Goal: Transaction & Acquisition: Purchase product/service

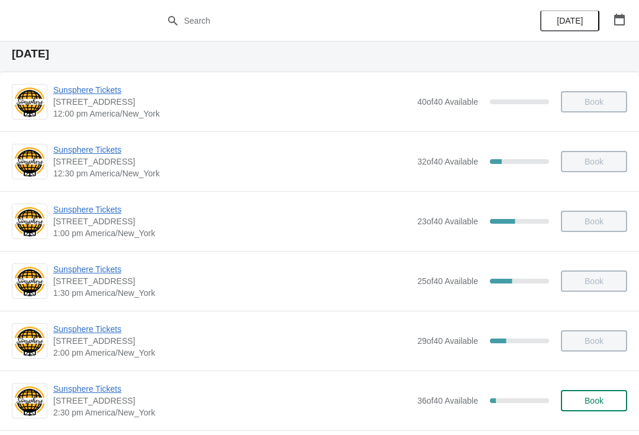
scroll to position [55, 0]
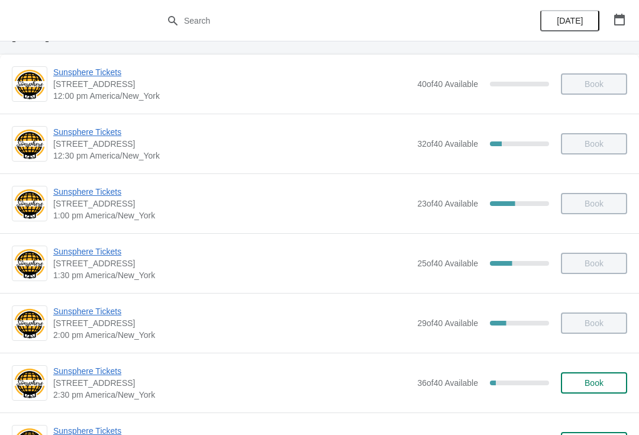
click at [102, 376] on span "Sunsphere Tickets" at bounding box center [232, 371] width 358 height 12
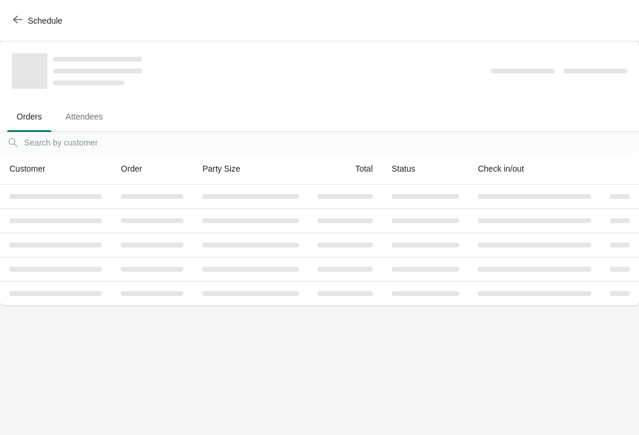
scroll to position [0, 0]
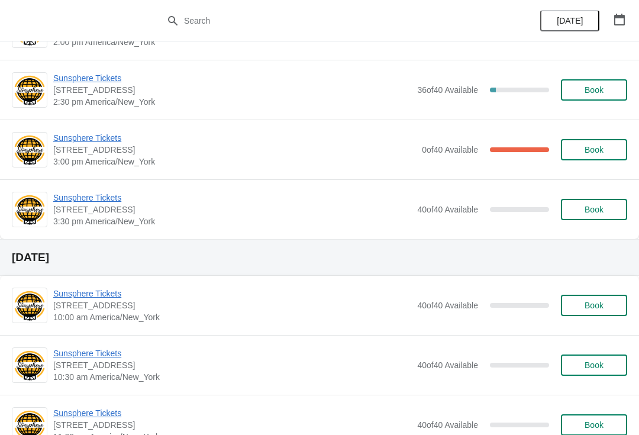
scroll to position [368, 0]
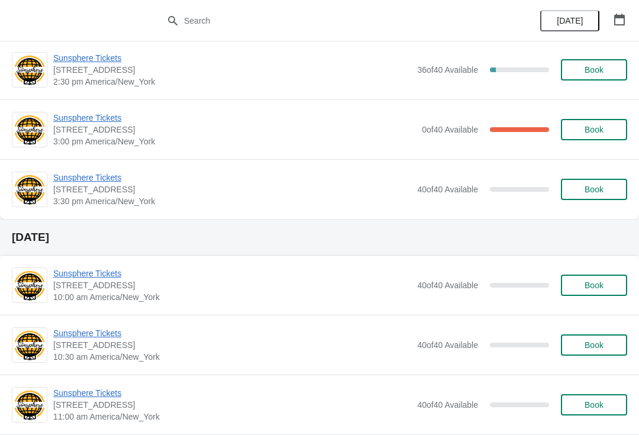
click at [614, 186] on span "Book" at bounding box center [594, 189] width 45 height 9
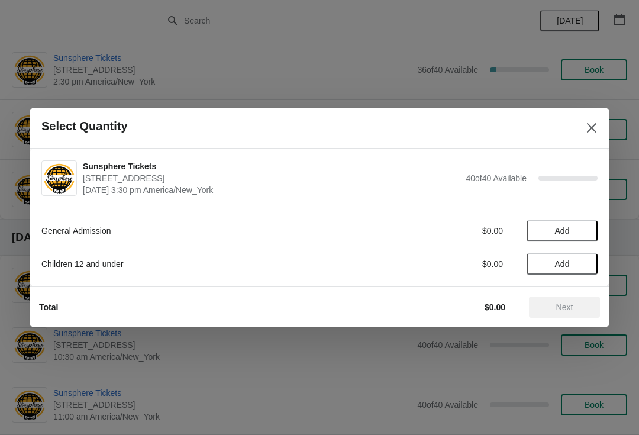
click at [584, 228] on span "Add" at bounding box center [562, 230] width 50 height 9
click at [568, 311] on span "Next" at bounding box center [564, 306] width 17 height 9
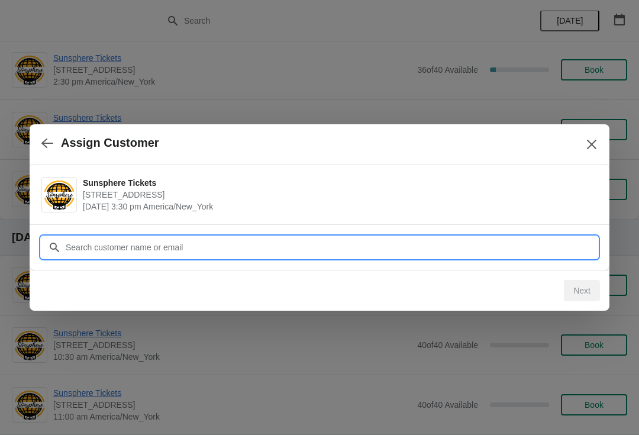
click at [364, 244] on input "Customer" at bounding box center [331, 247] width 533 height 21
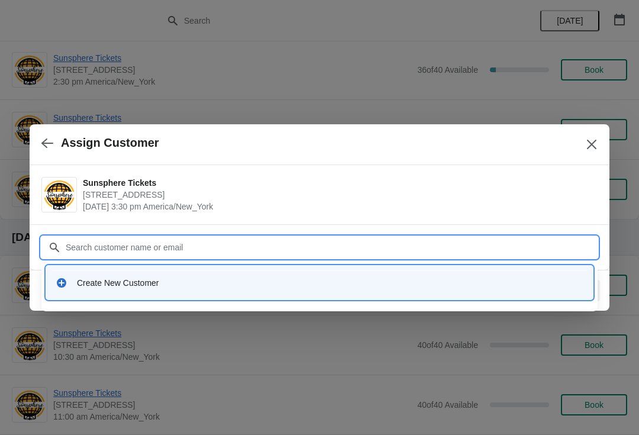
click at [285, 279] on div "Create New Customer" at bounding box center [330, 283] width 507 height 12
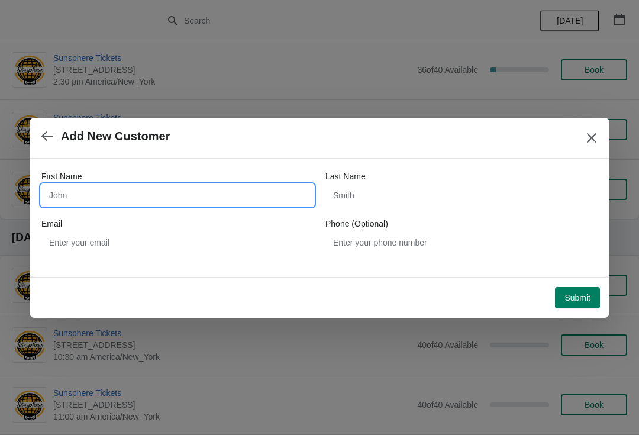
click at [263, 186] on input "First Name" at bounding box center [177, 195] width 272 height 21
type input "Nathan"
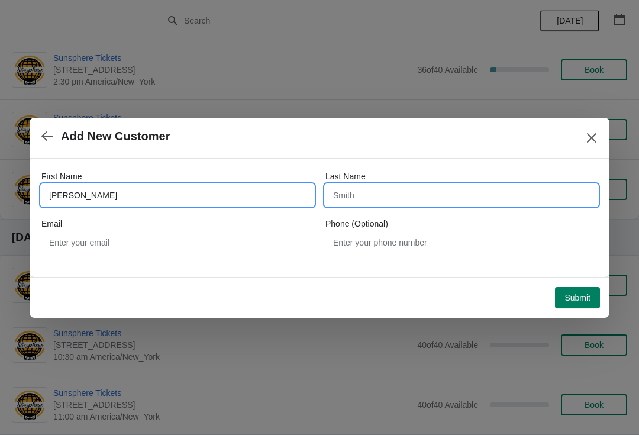
click at [476, 204] on input "Last Name" at bounding box center [462, 195] width 272 height 21
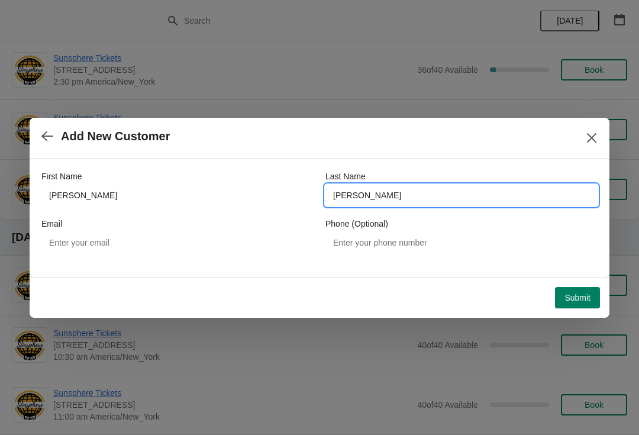
type input "Wallace"
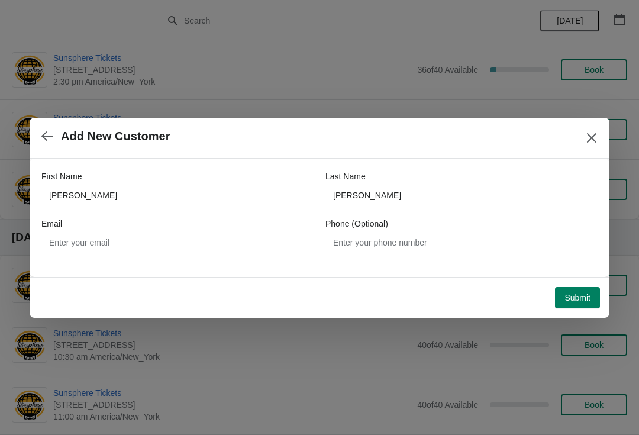
click at [595, 302] on button "Submit" at bounding box center [577, 297] width 45 height 21
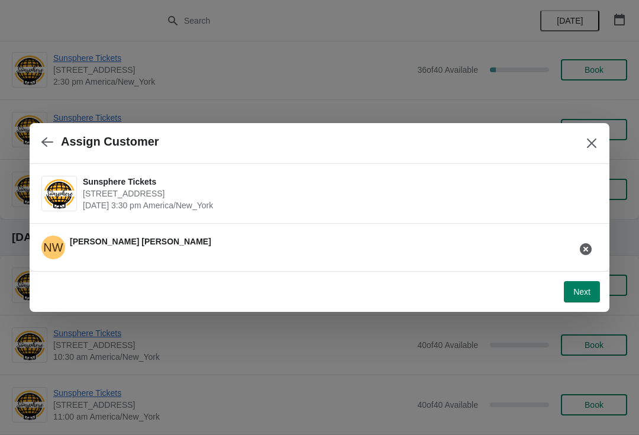
click at [589, 294] on span "Next" at bounding box center [582, 291] width 17 height 9
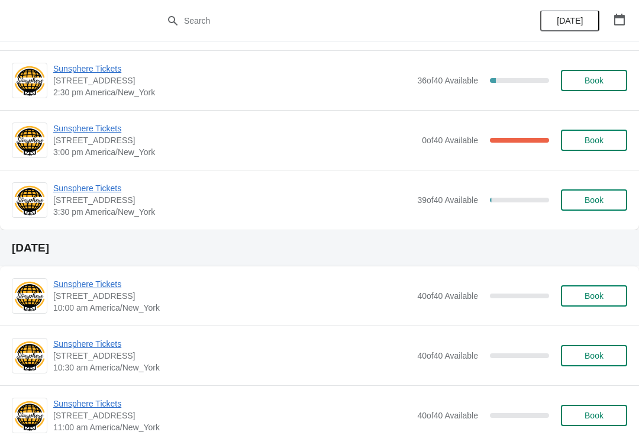
scroll to position [360, 0]
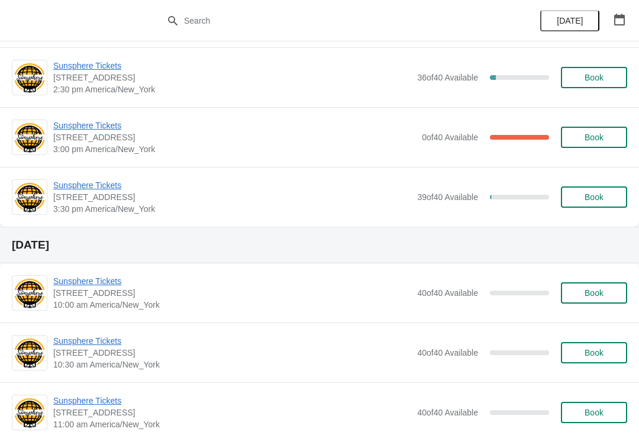
click at [606, 187] on button "Book" at bounding box center [594, 196] width 66 height 21
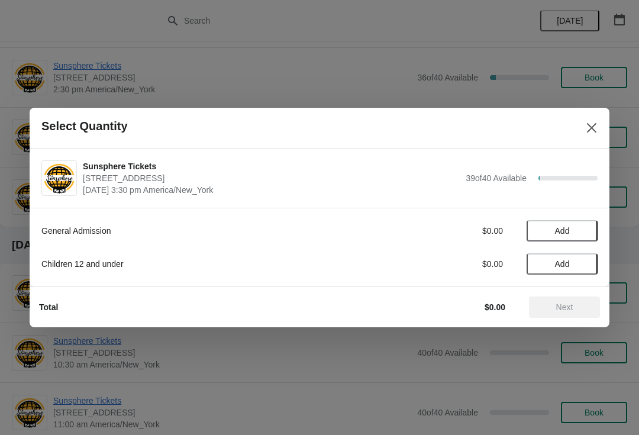
click at [591, 261] on button "Add" at bounding box center [562, 263] width 71 height 21
click at [588, 260] on icon at bounding box center [583, 264] width 12 height 12
click at [587, 262] on icon at bounding box center [583, 264] width 12 height 12
click at [590, 227] on button "Add" at bounding box center [562, 230] width 71 height 21
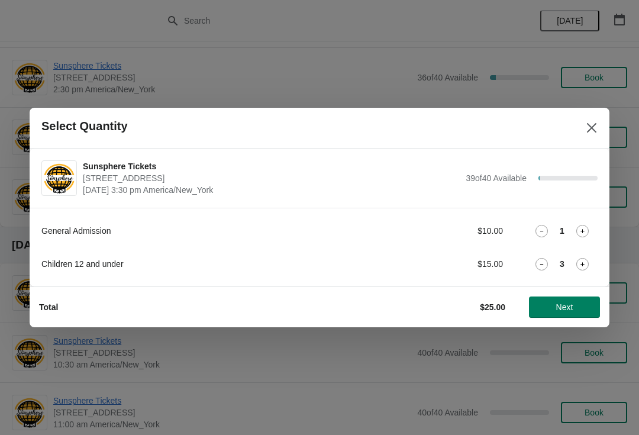
click at [586, 229] on icon at bounding box center [583, 231] width 12 height 12
click at [582, 234] on icon at bounding box center [583, 231] width 12 height 12
click at [586, 233] on icon at bounding box center [583, 231] width 12 height 12
click at [585, 235] on icon at bounding box center [583, 231] width 12 height 12
click at [586, 233] on icon at bounding box center [583, 231] width 12 height 12
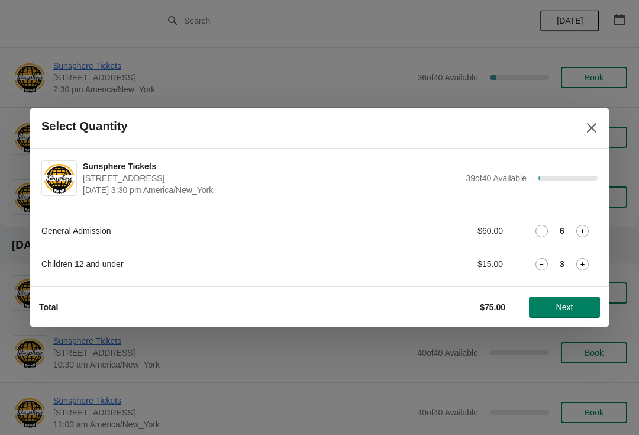
click at [591, 302] on button "Next" at bounding box center [564, 307] width 71 height 21
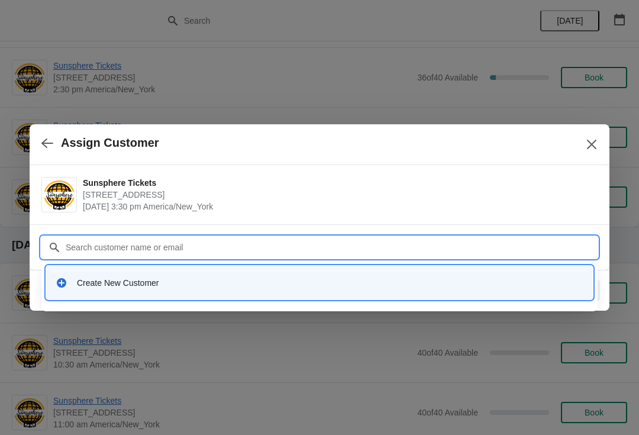
click at [192, 278] on div "Create New Customer" at bounding box center [330, 283] width 507 height 12
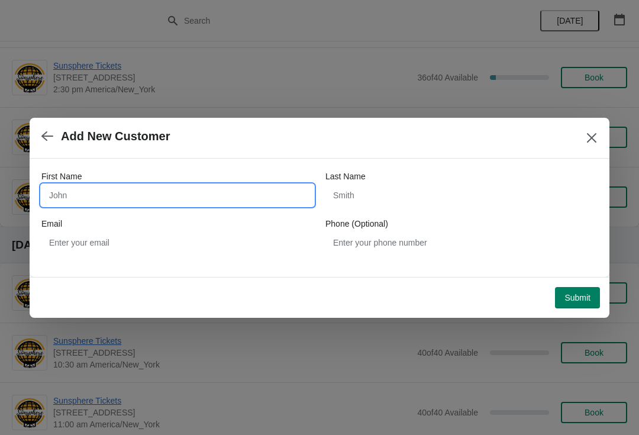
click at [197, 195] on input "First Name" at bounding box center [177, 195] width 272 height 21
type input "Alyssa"
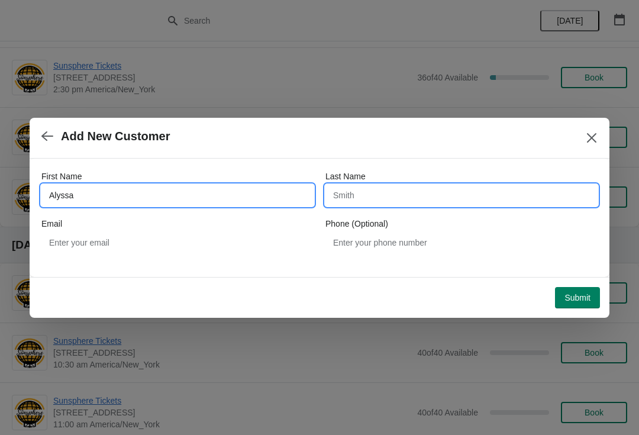
click at [429, 199] on input "Last Name" at bounding box center [462, 195] width 272 height 21
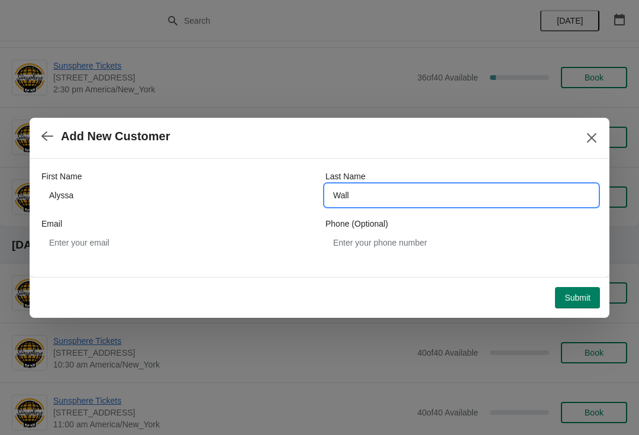
type input "Wall"
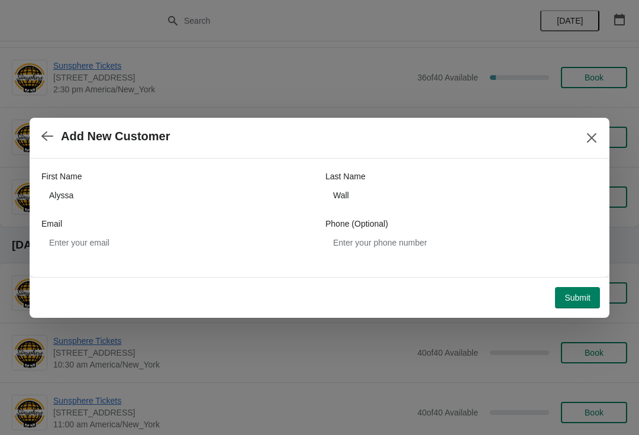
click at [580, 294] on span "Submit" at bounding box center [578, 297] width 26 height 9
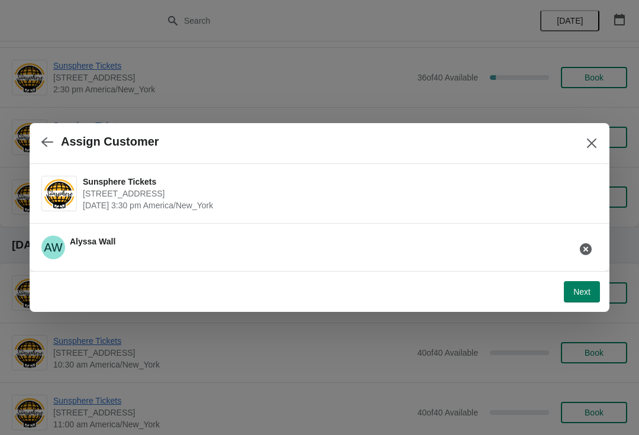
click at [591, 276] on div "Next" at bounding box center [317, 289] width 566 height 26
click at [585, 292] on span "Next" at bounding box center [582, 291] width 17 height 9
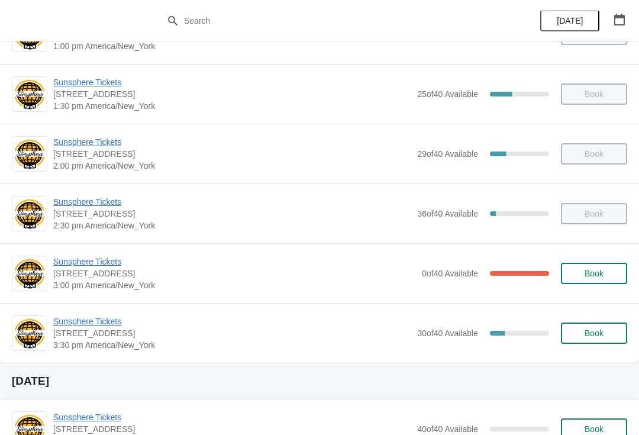
scroll to position [224, 0]
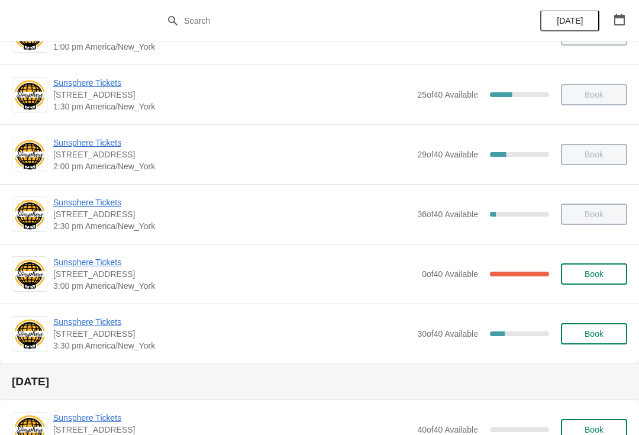
click at [605, 336] on span "Book" at bounding box center [594, 333] width 45 height 9
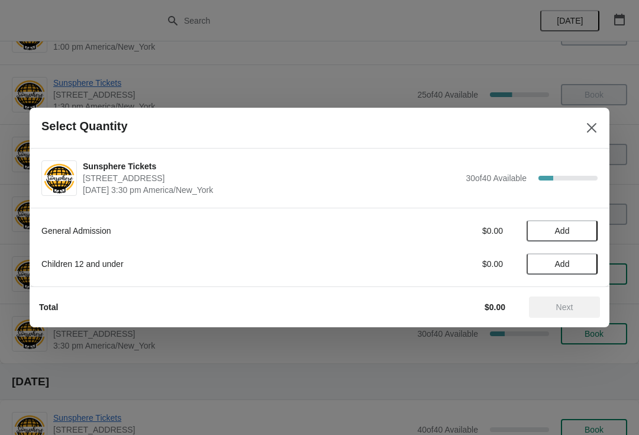
click at [592, 237] on button "Add" at bounding box center [562, 230] width 71 height 21
click at [587, 228] on icon at bounding box center [583, 231] width 12 height 12
click at [585, 235] on icon at bounding box center [583, 231] width 12 height 12
click at [588, 234] on icon at bounding box center [583, 231] width 12 height 12
click at [586, 297] on button "Next" at bounding box center [564, 307] width 71 height 21
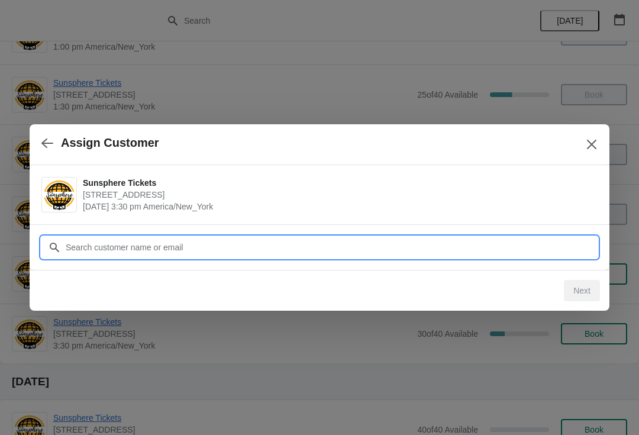
click at [308, 253] on input "Customer" at bounding box center [331, 247] width 533 height 21
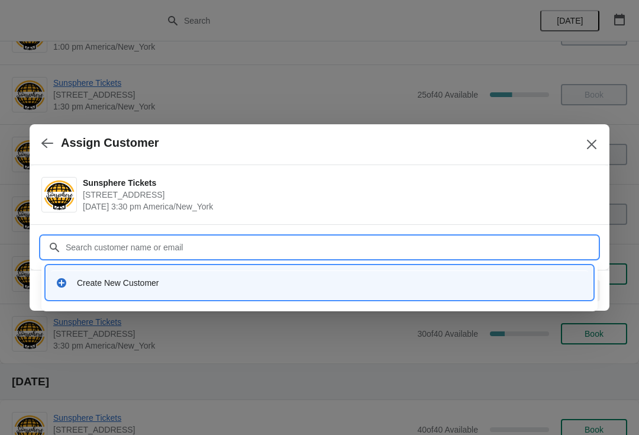
click at [307, 286] on div "Create New Customer" at bounding box center [330, 283] width 507 height 12
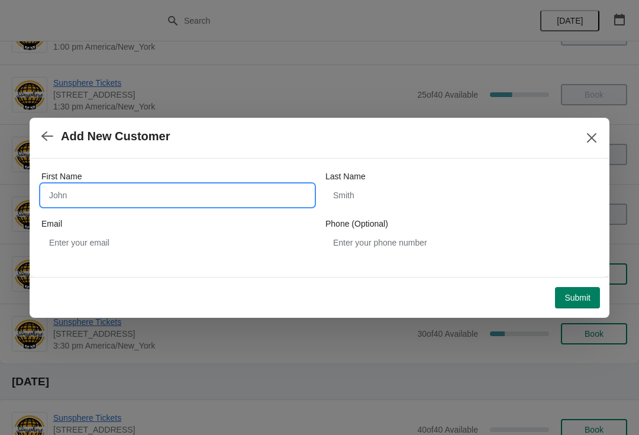
click at [230, 197] on input "First Name" at bounding box center [177, 195] width 272 height 21
type input "More"
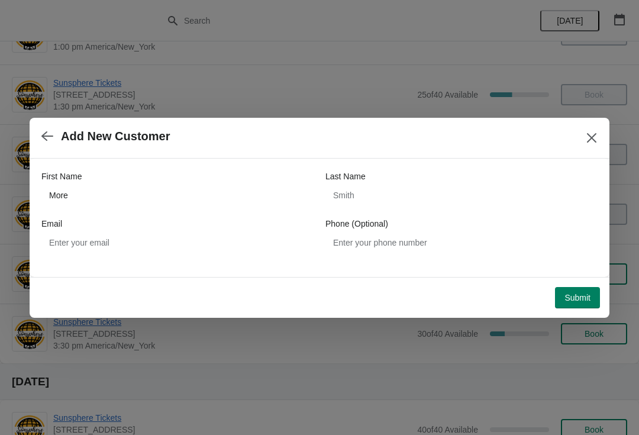
click at [584, 299] on span "Submit" at bounding box center [578, 297] width 26 height 9
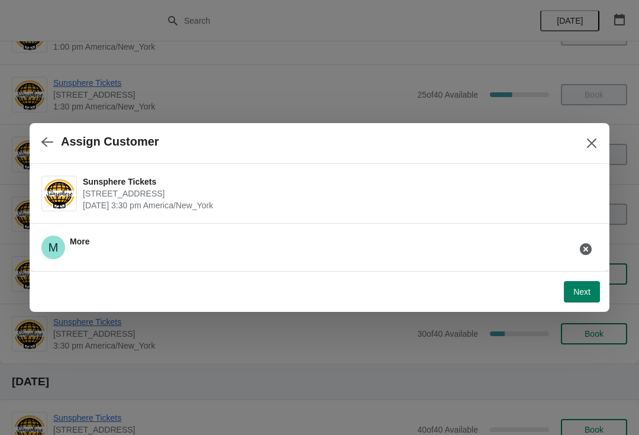
click at [201, 201] on span "[DATE] 3:30 pm America/New_York" at bounding box center [337, 205] width 509 height 12
click at [572, 251] on div "M More" at bounding box center [315, 242] width 566 height 33
click at [583, 247] on icon "button" at bounding box center [586, 249] width 12 height 12
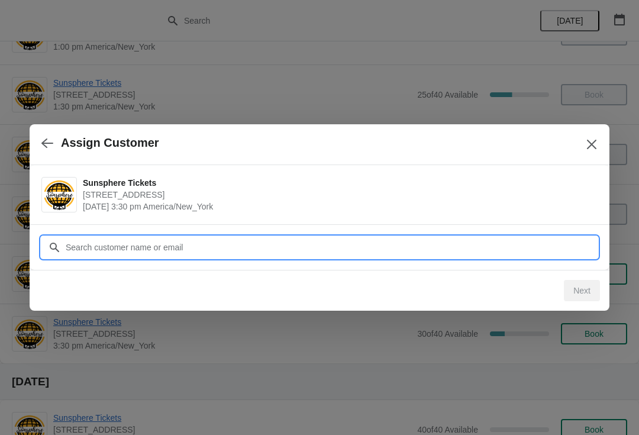
click at [468, 241] on input "Customer" at bounding box center [331, 247] width 533 height 21
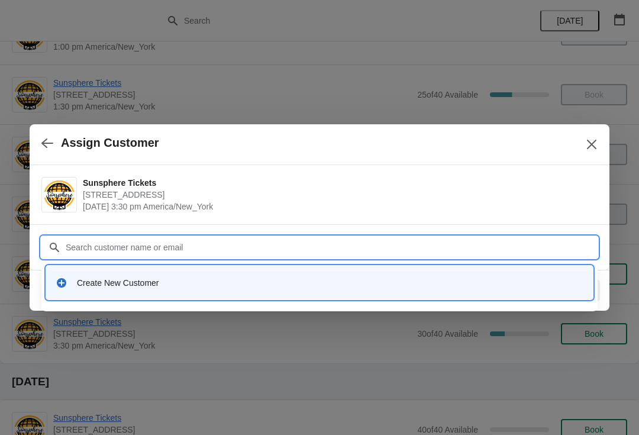
click at [241, 291] on div "Create New Customer" at bounding box center [319, 282] width 537 height 24
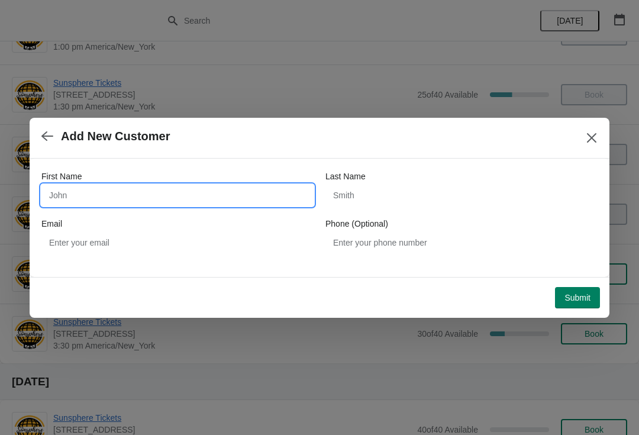
click at [217, 185] on input "First Name" at bounding box center [177, 195] width 272 height 21
type input "Moe"
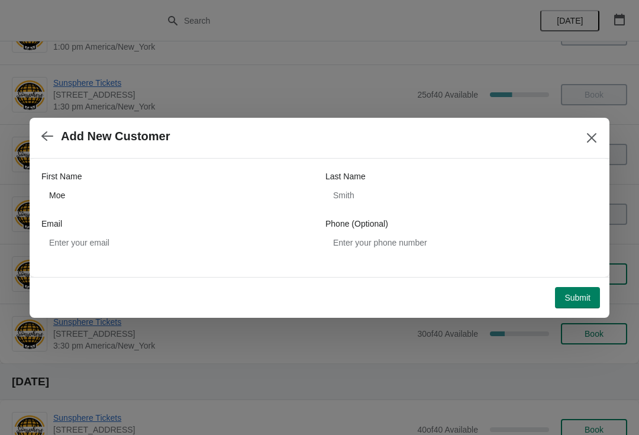
click at [567, 295] on span "Submit" at bounding box center [578, 297] width 26 height 9
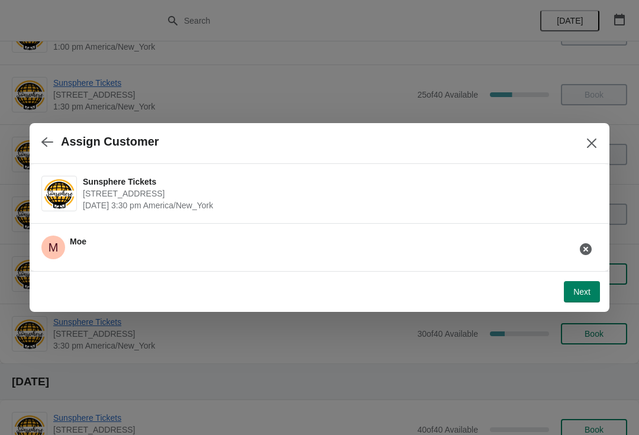
click at [579, 284] on button "Next" at bounding box center [582, 291] width 36 height 21
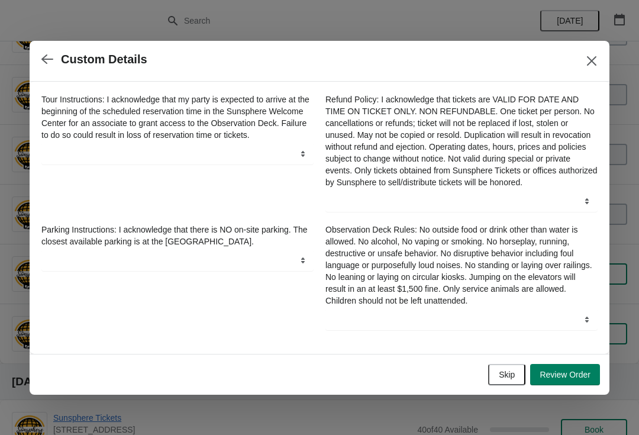
click at [558, 379] on span "Review Order" at bounding box center [565, 374] width 51 height 9
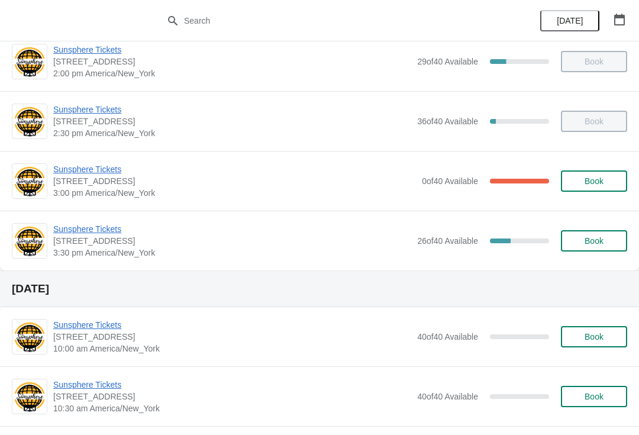
scroll to position [316, 0]
click at [111, 233] on span "Sunsphere Tickets" at bounding box center [232, 230] width 358 height 12
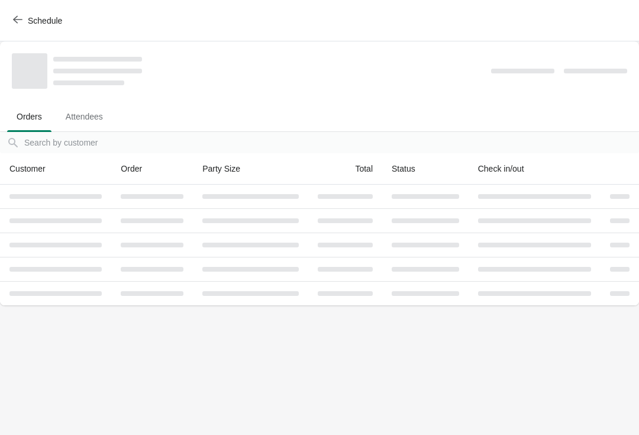
scroll to position [0, 0]
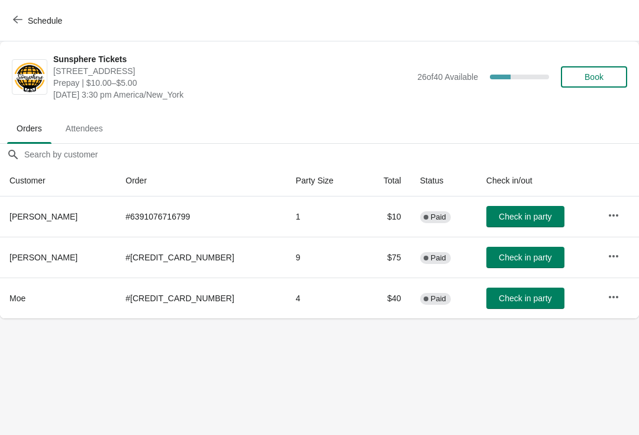
click at [539, 258] on button "Check in party" at bounding box center [526, 257] width 78 height 21
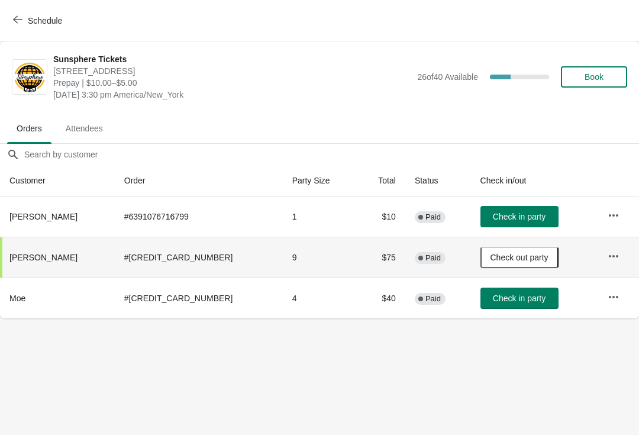
click at [514, 297] on span "Check in party" at bounding box center [519, 298] width 53 height 9
